Goal: Use online tool/utility: Utilize a website feature to perform a specific function

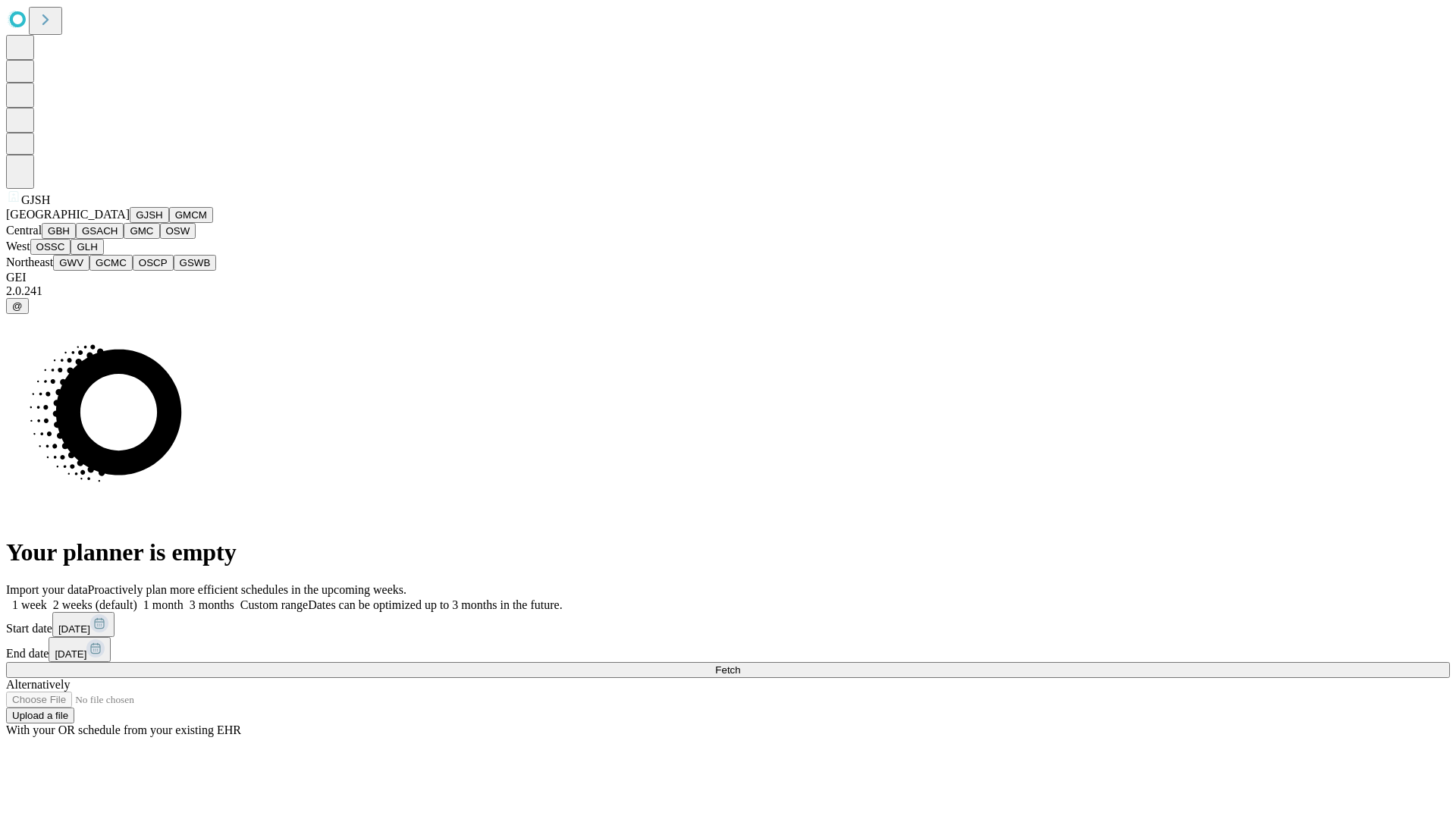
click at [130, 223] on button "GJSH" at bounding box center [149, 215] width 39 height 16
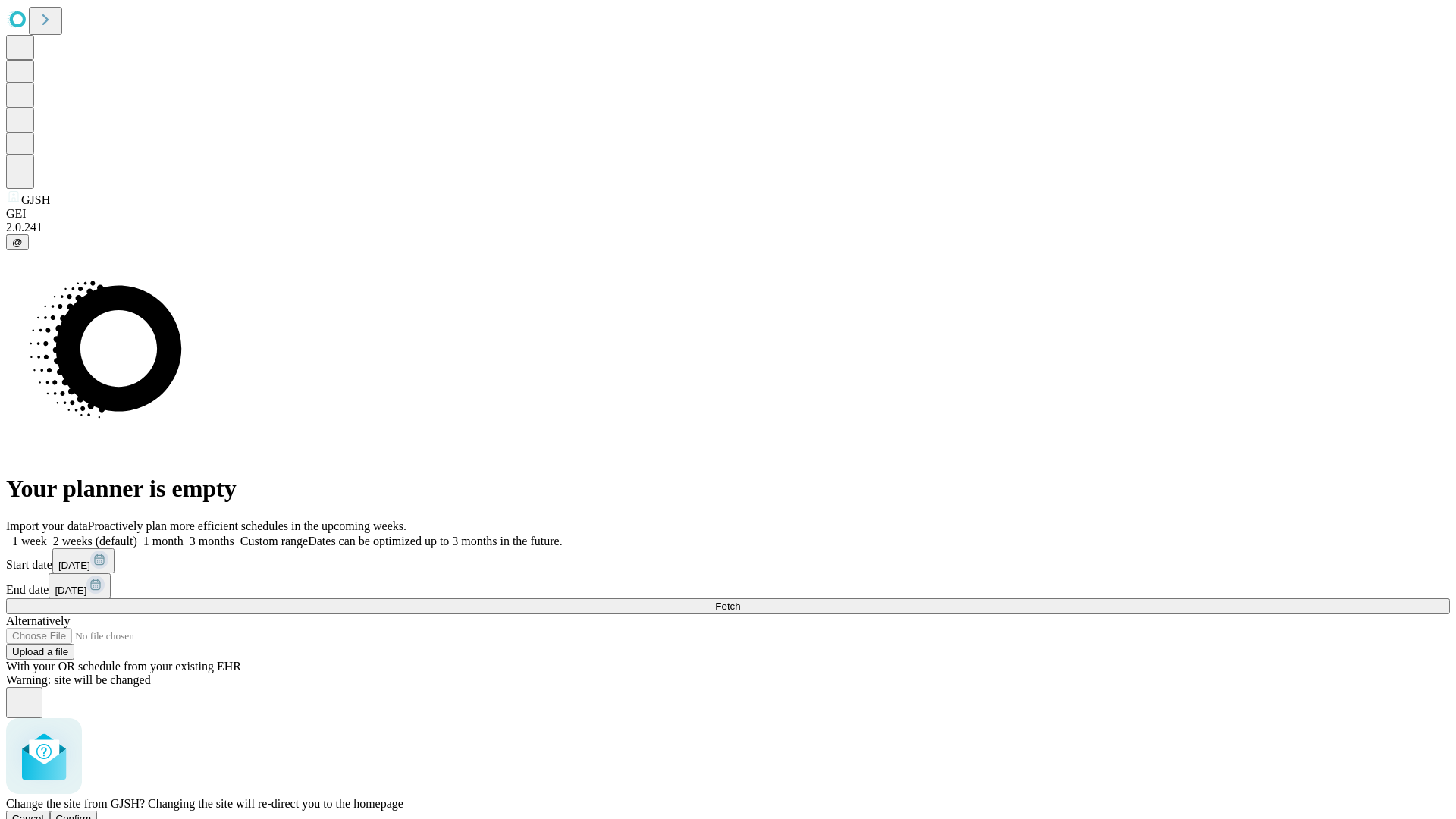
click at [92, 813] on span "Confirm" at bounding box center [73, 819] width 35 height 11
click at [137, 535] on label "2 weeks (default)" at bounding box center [92, 541] width 90 height 13
click at [740, 601] on span "Fetch" at bounding box center [727, 607] width 25 height 11
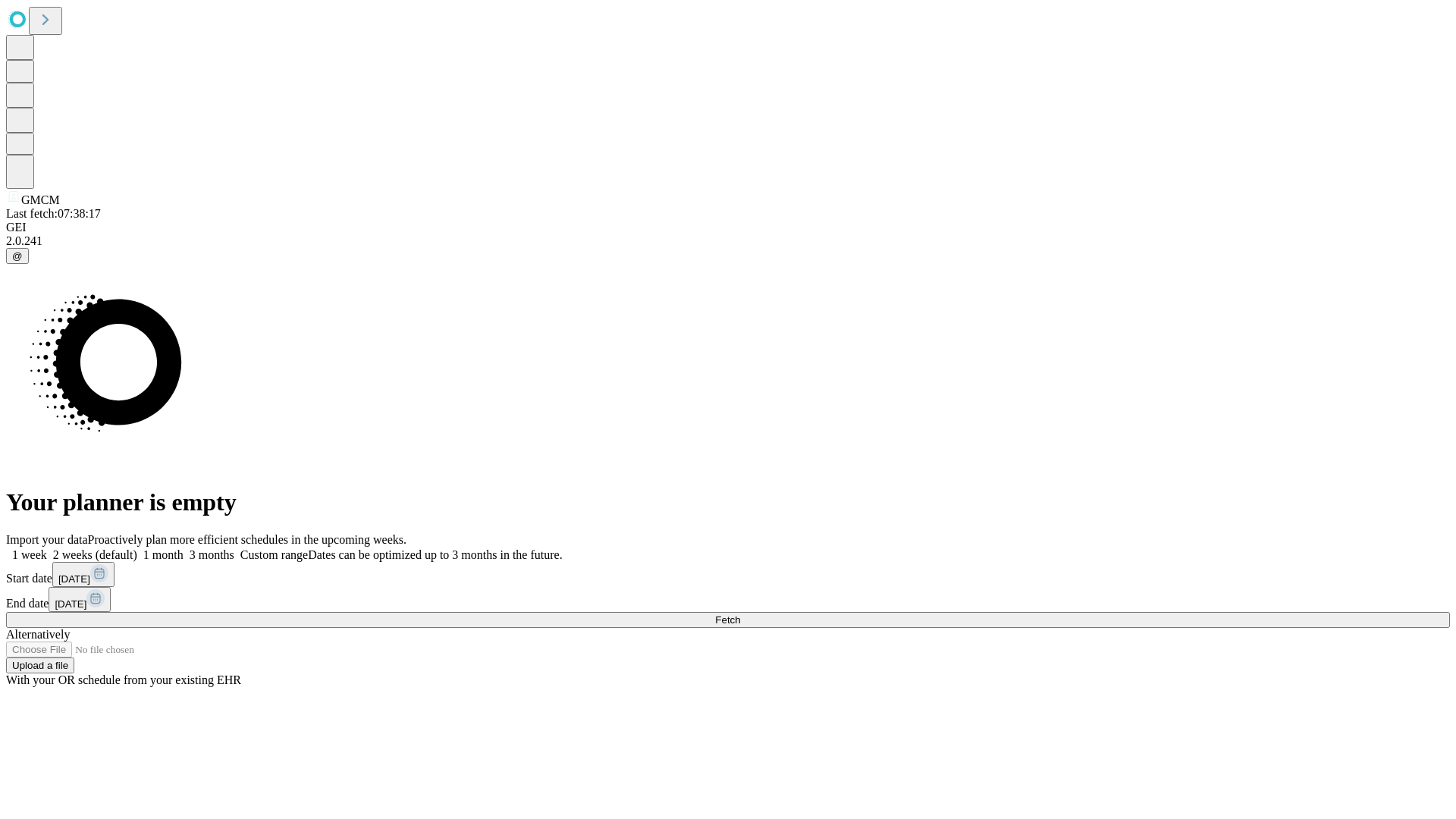
click at [137, 548] on label "2 weeks (default)" at bounding box center [92, 555] width 90 height 13
click at [740, 614] on span "Fetch" at bounding box center [727, 620] width 25 height 11
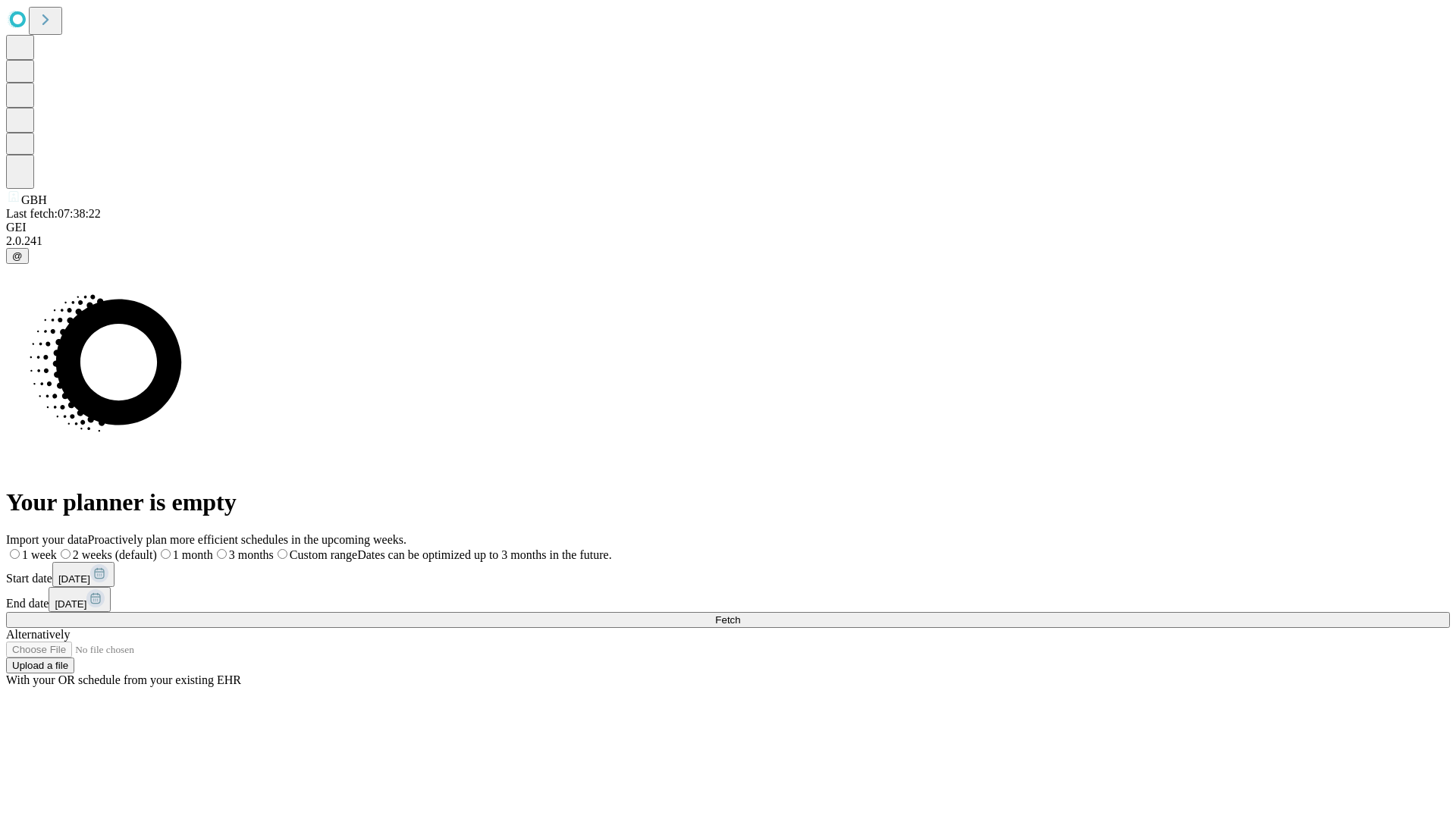
click at [740, 614] on span "Fetch" at bounding box center [727, 620] width 25 height 11
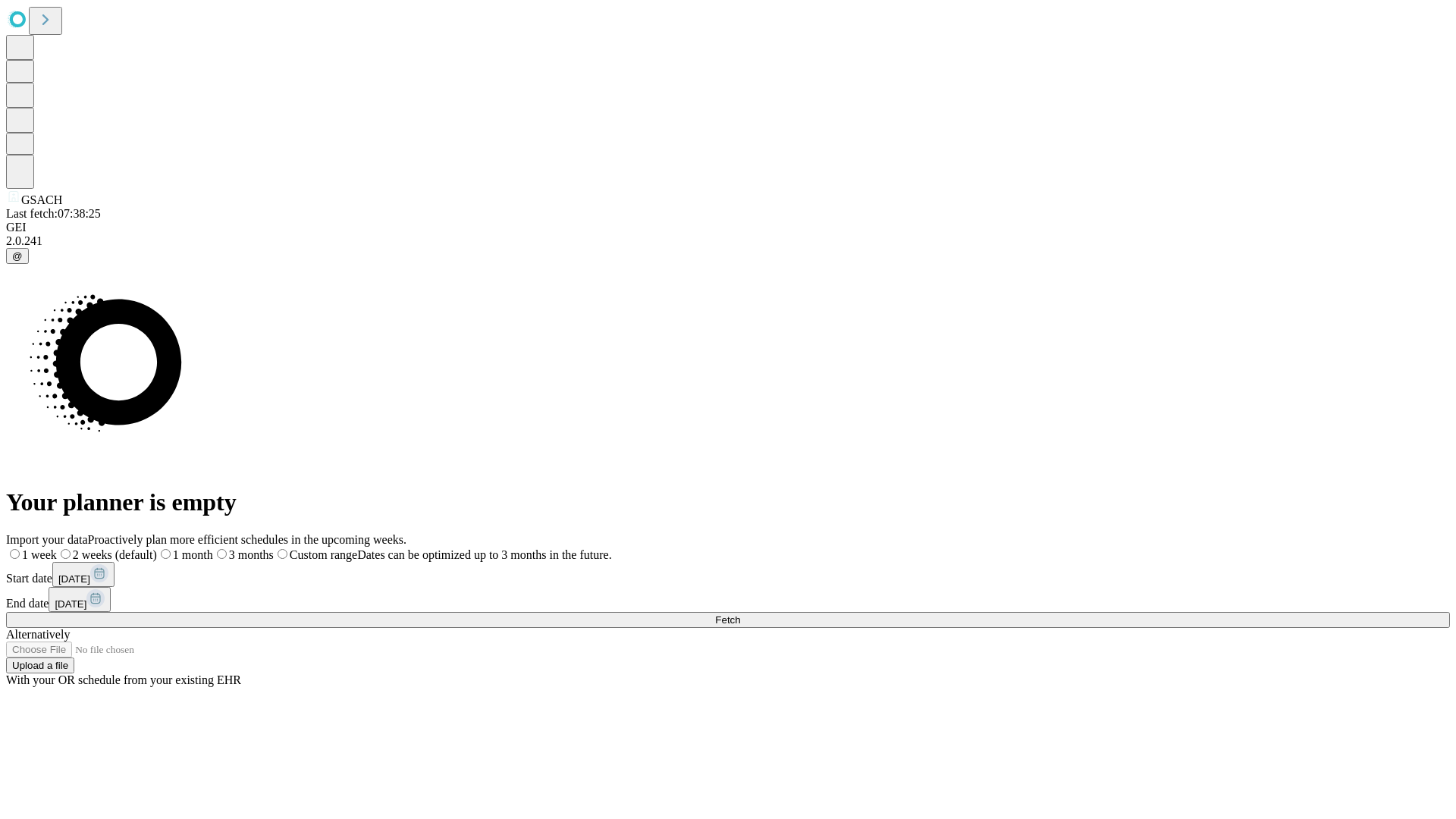
click at [157, 548] on label "2 weeks (default)" at bounding box center [107, 555] width 100 height 13
click at [740, 614] on span "Fetch" at bounding box center [727, 620] width 25 height 11
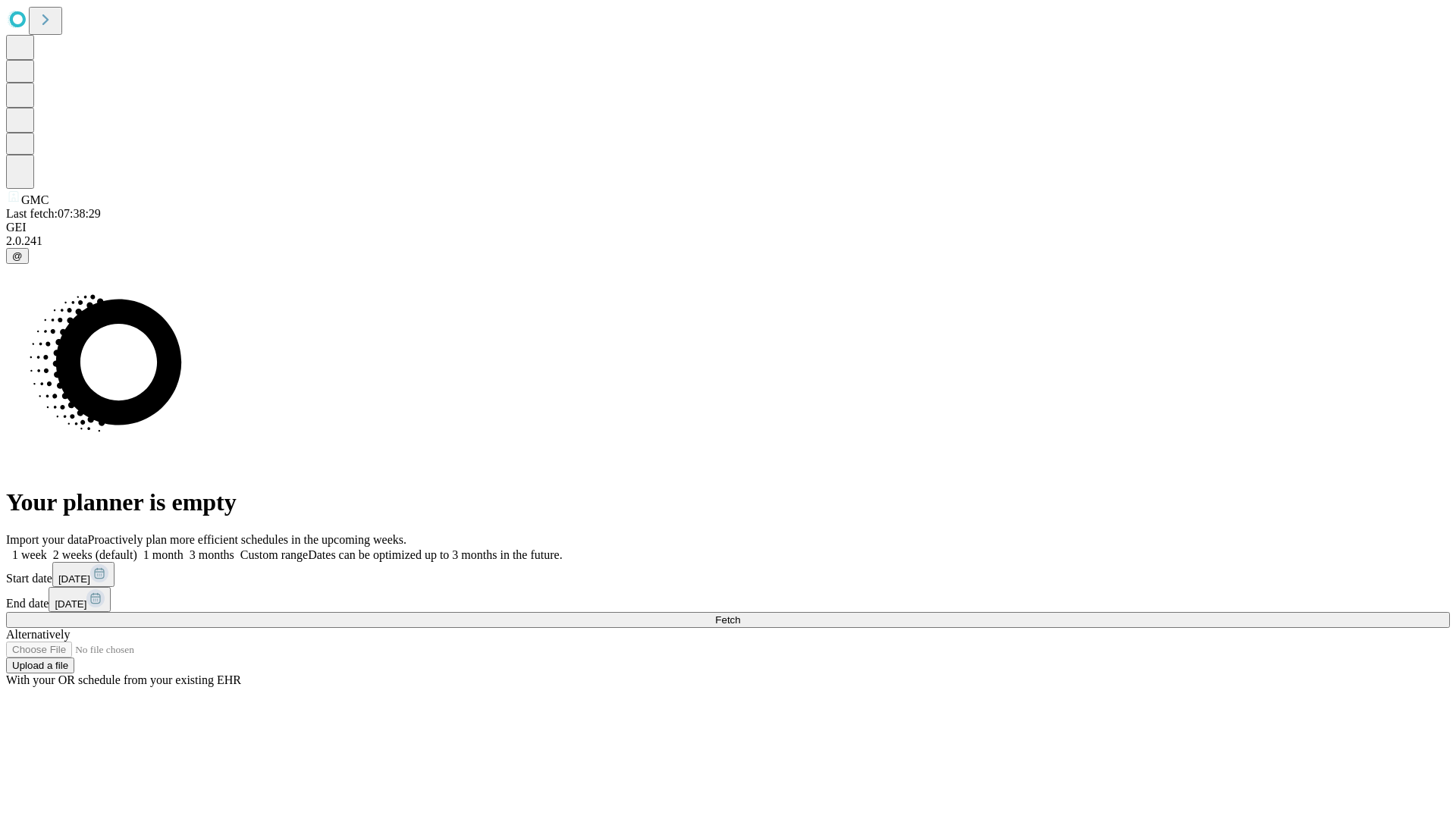
click at [740, 614] on span "Fetch" at bounding box center [727, 620] width 25 height 11
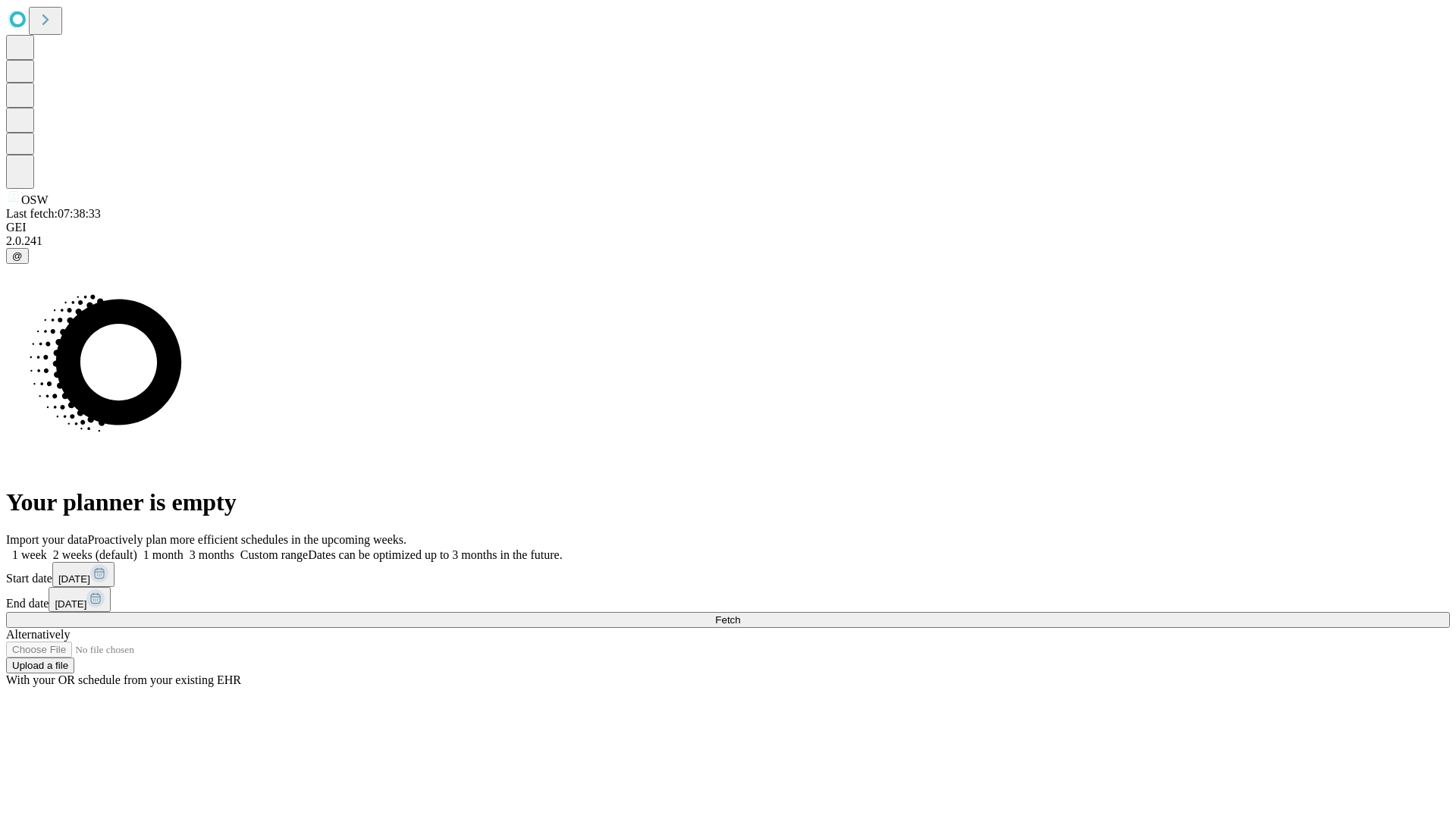
click at [137, 548] on label "2 weeks (default)" at bounding box center [92, 555] width 90 height 13
click at [740, 614] on span "Fetch" at bounding box center [727, 620] width 25 height 11
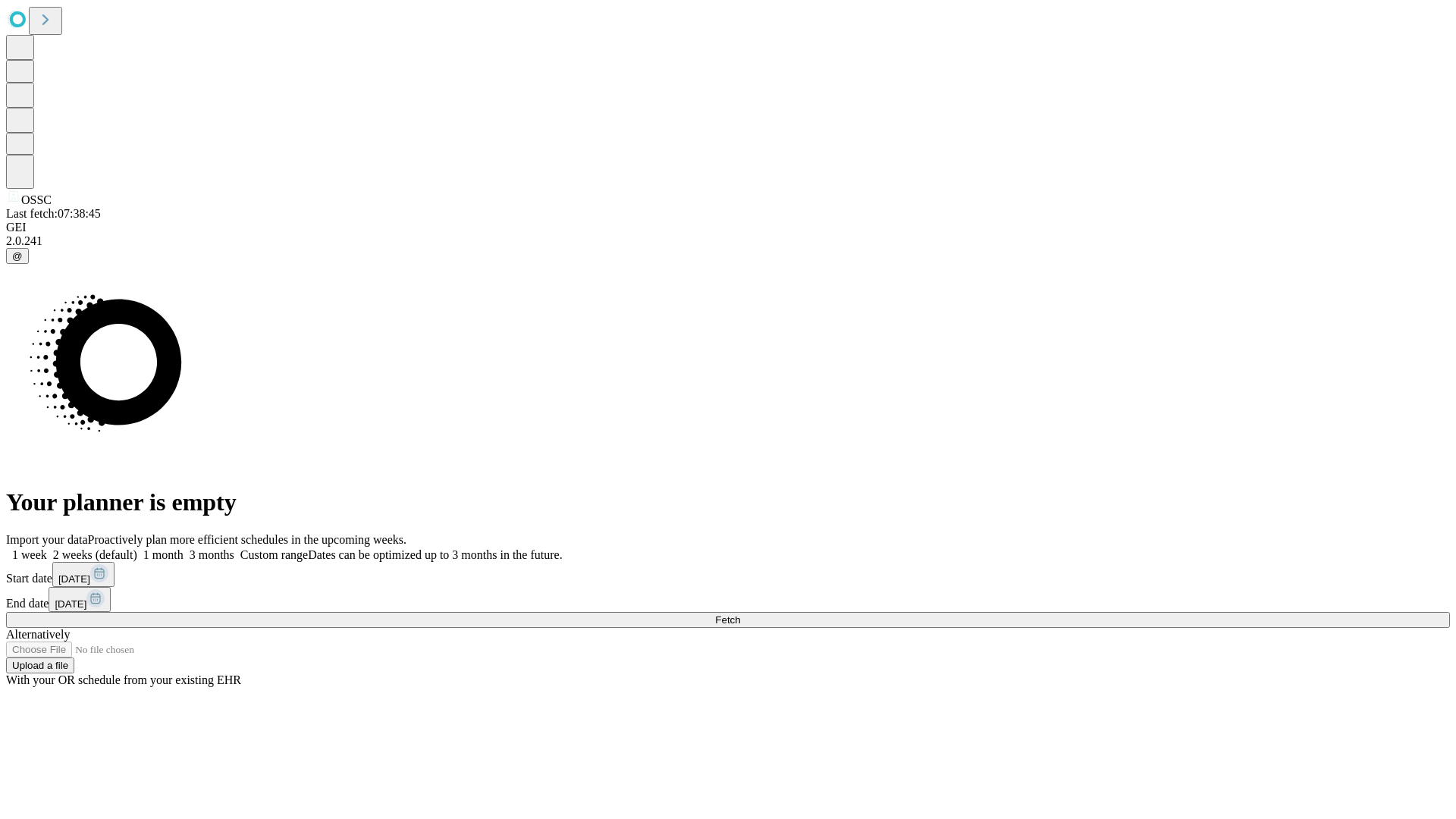
click at [740, 614] on span "Fetch" at bounding box center [727, 620] width 25 height 11
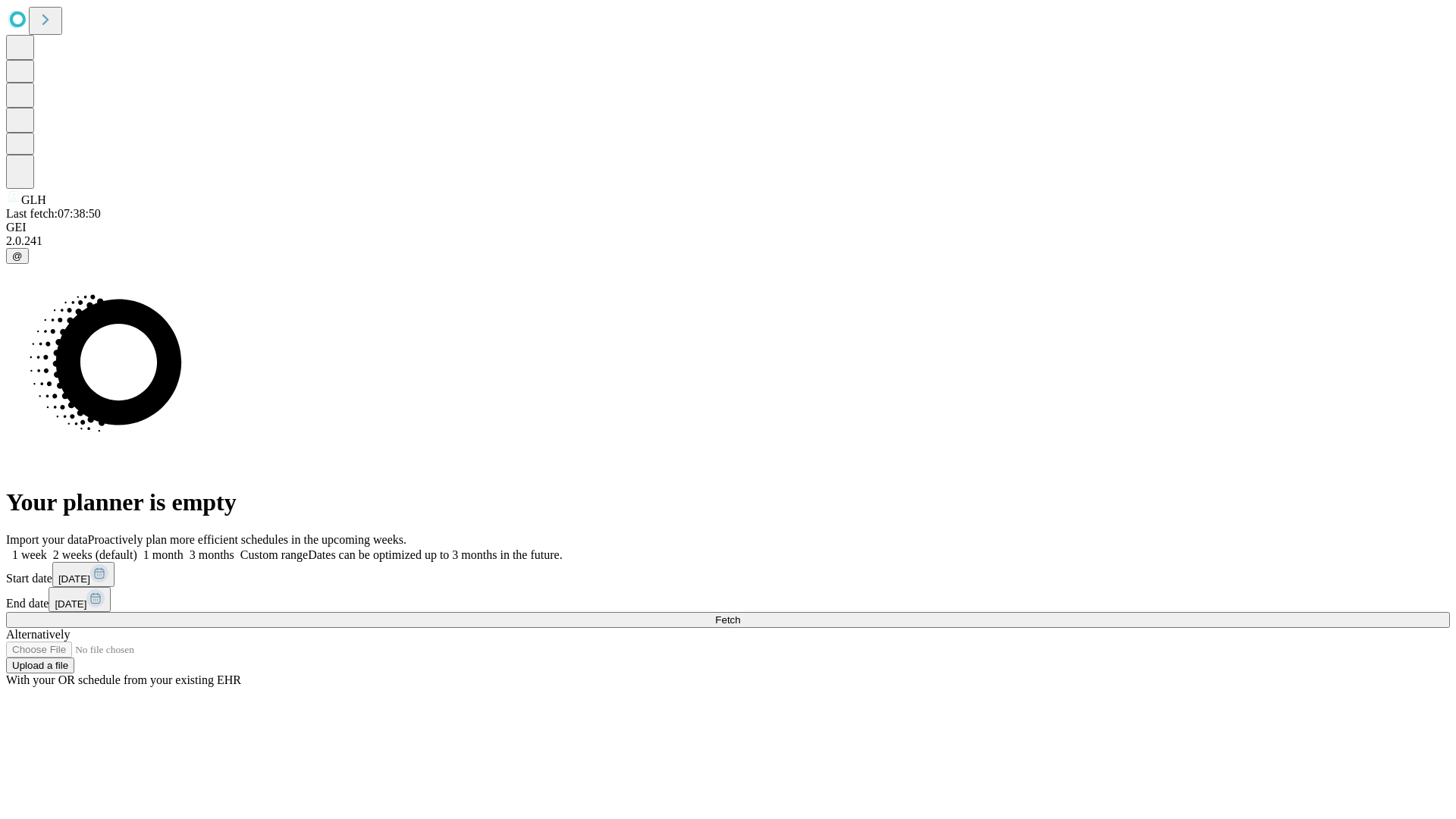
click at [137, 548] on label "2 weeks (default)" at bounding box center [92, 555] width 90 height 13
click at [740, 614] on span "Fetch" at bounding box center [727, 620] width 25 height 11
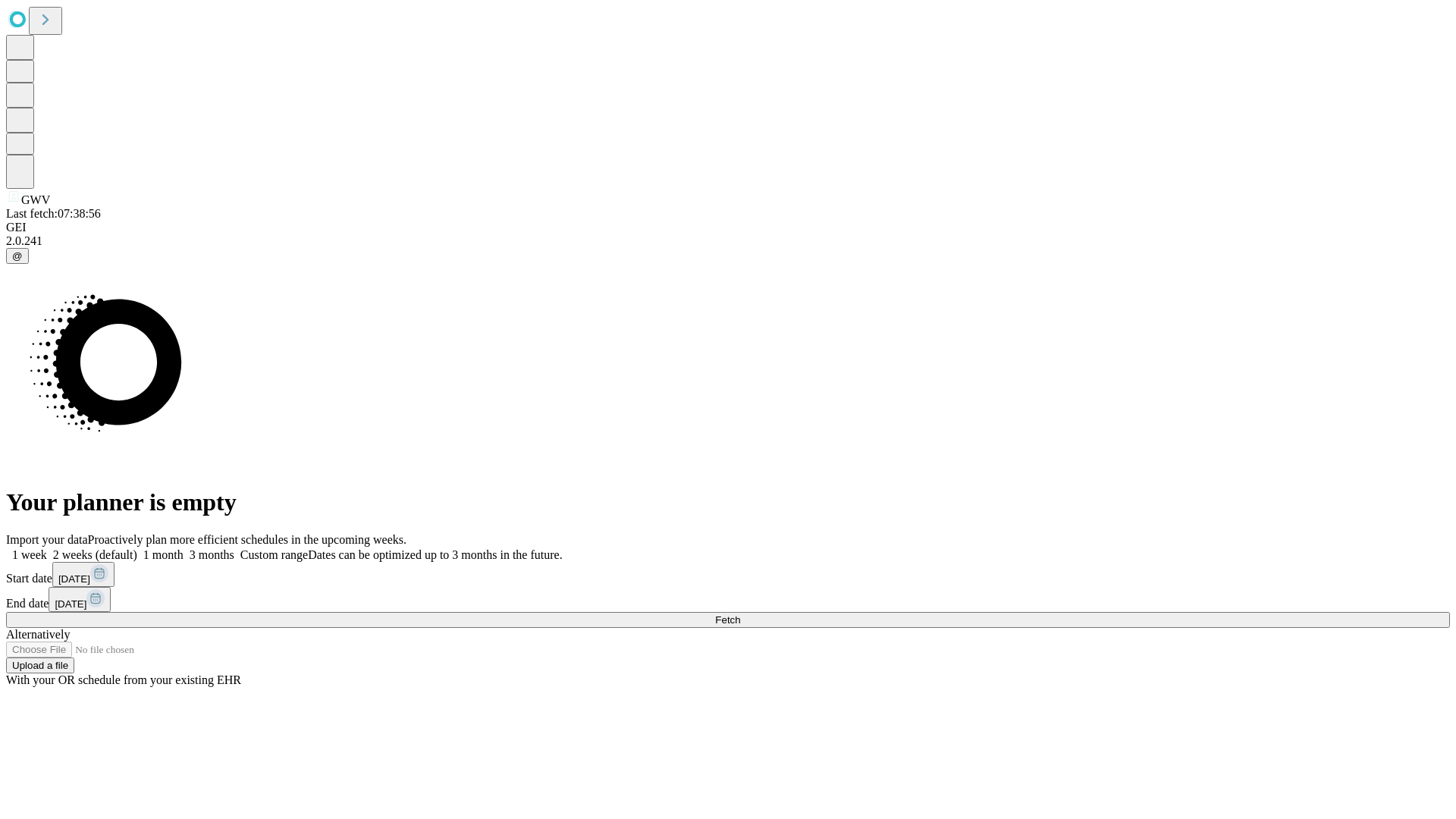
click at [137, 548] on label "2 weeks (default)" at bounding box center [92, 555] width 90 height 13
click at [740, 614] on span "Fetch" at bounding box center [727, 620] width 25 height 11
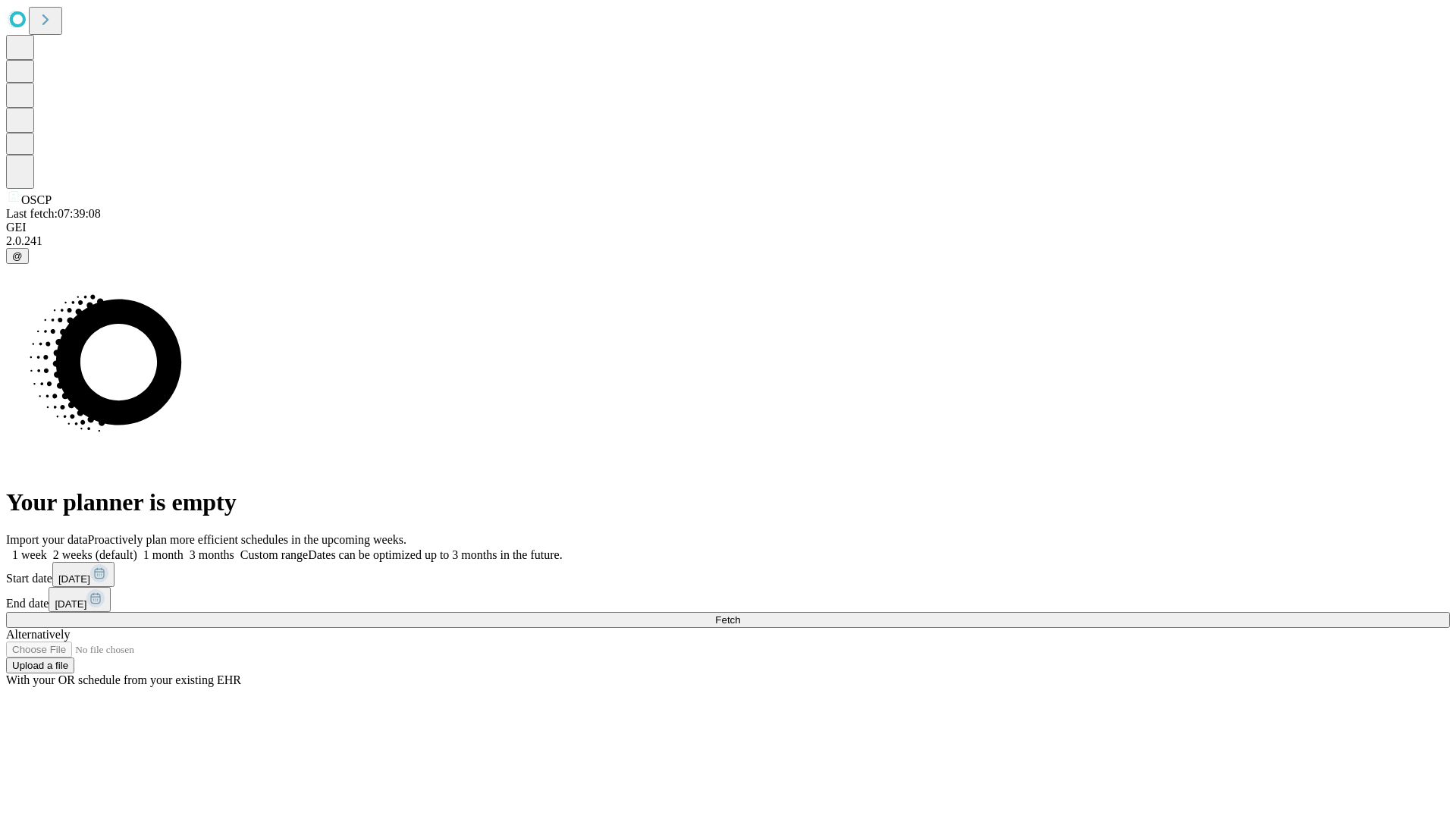
click at [137, 548] on label "2 weeks (default)" at bounding box center [92, 555] width 90 height 13
click at [740, 614] on span "Fetch" at bounding box center [727, 620] width 25 height 11
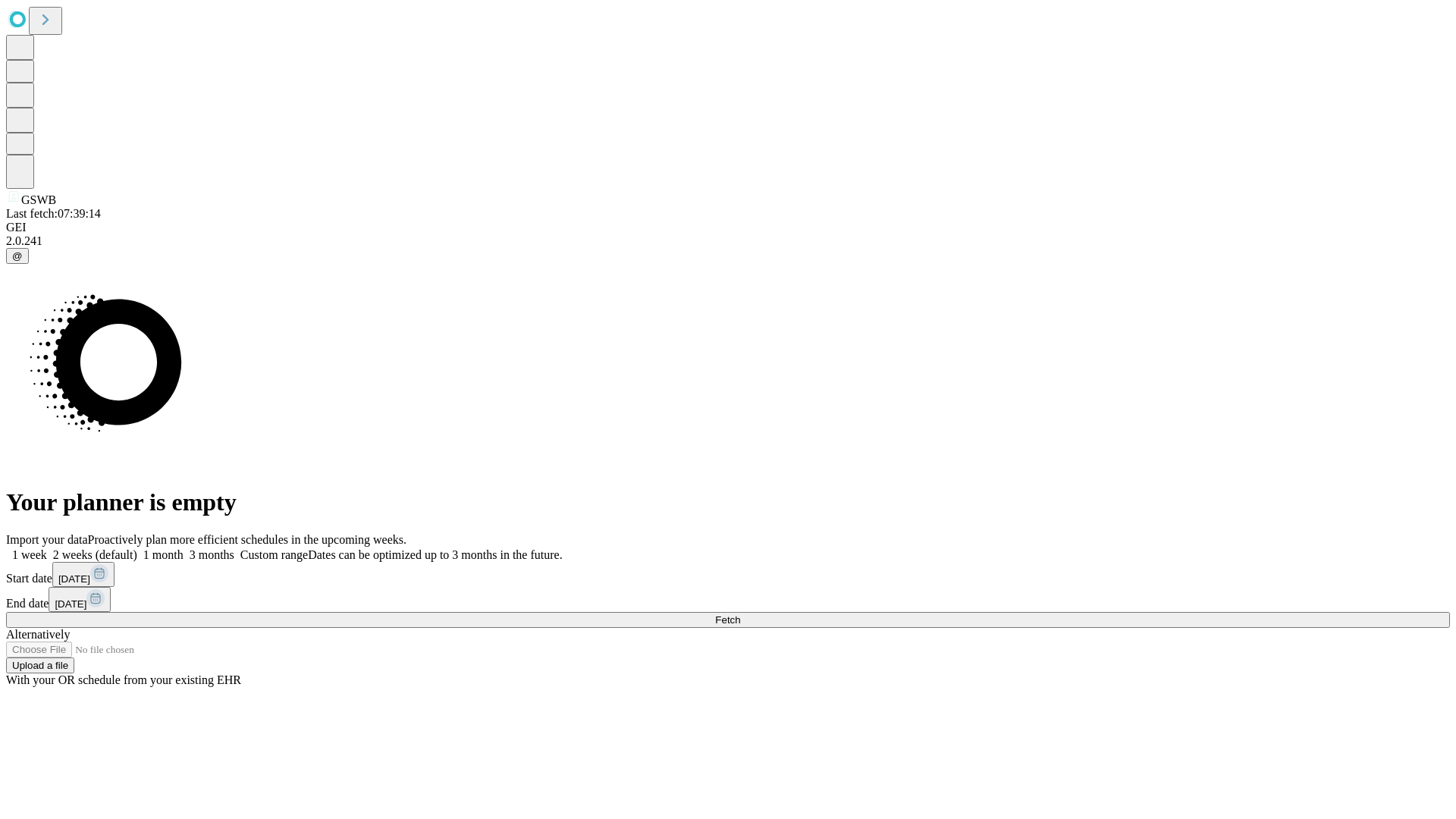
click at [137, 548] on label "2 weeks (default)" at bounding box center [92, 555] width 90 height 13
click at [740, 614] on span "Fetch" at bounding box center [727, 620] width 25 height 11
